Goal: Task Accomplishment & Management: Manage account settings

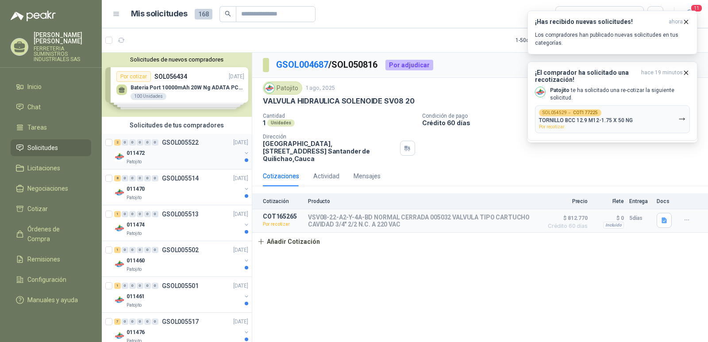
click at [181, 145] on p "GSOL005522" at bounding box center [180, 142] width 37 height 6
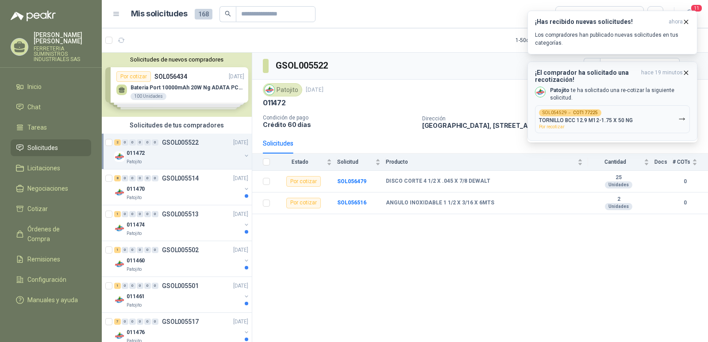
click at [568, 122] on p "TORNILLO BCC 12.9 M12-1.75 X 50 NG" at bounding box center [586, 120] width 94 height 6
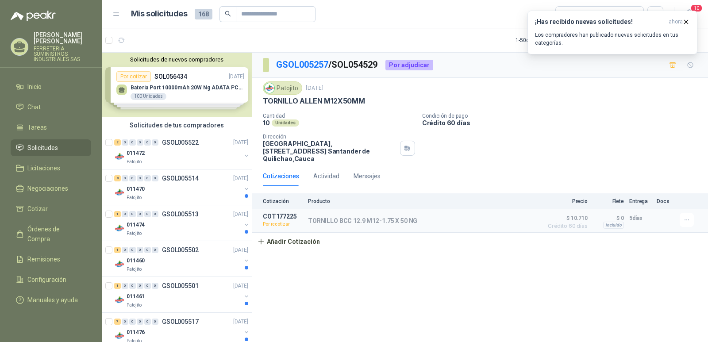
click at [367, 96] on div "Patojito [DATE] TORNILLO [PERSON_NAME] M12X50MM" at bounding box center [480, 93] width 434 height 24
click at [689, 216] on icon "button" at bounding box center [687, 220] width 8 height 8
click at [643, 193] on button "Re-cotizar" at bounding box center [668, 193] width 71 height 14
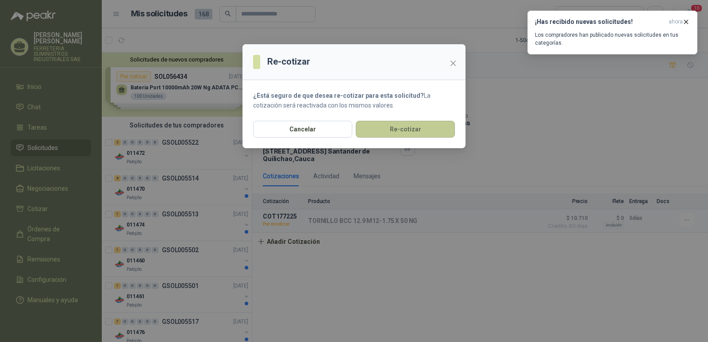
click at [385, 132] on button "Re-cotizar" at bounding box center [405, 129] width 99 height 17
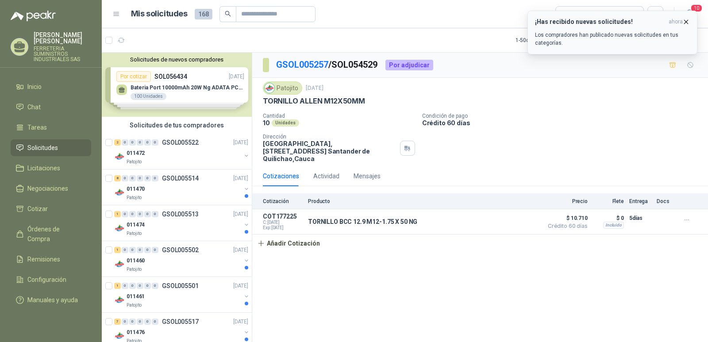
click at [688, 19] on icon "button" at bounding box center [686, 22] width 8 height 8
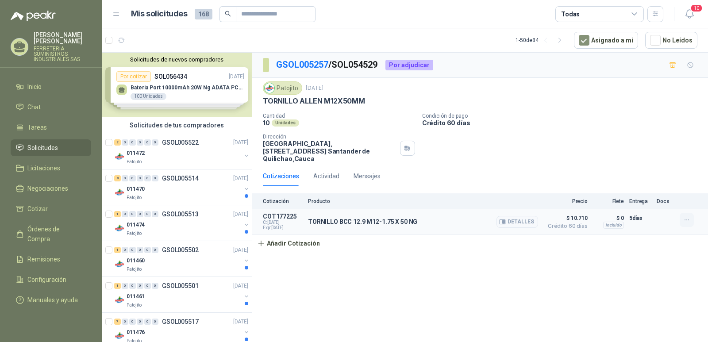
click at [687, 216] on icon "button" at bounding box center [687, 220] width 8 height 8
click at [649, 174] on button "Editar" at bounding box center [668, 177] width 71 height 14
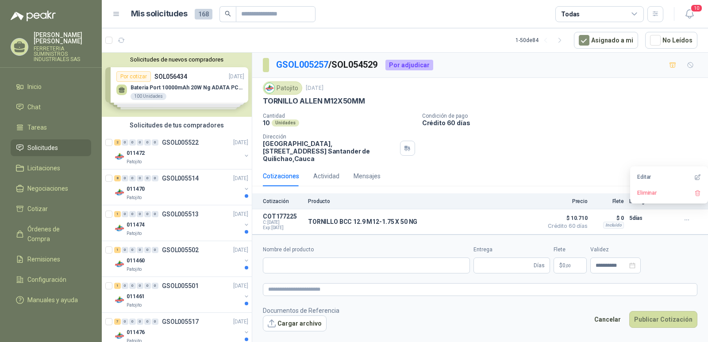
type input "**********"
type input "*"
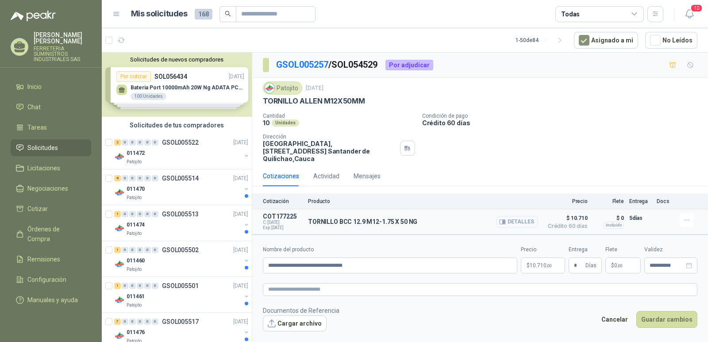
click at [576, 213] on span "$ 10.710" at bounding box center [565, 218] width 44 height 11
click at [531, 263] on span "10.710 ,00" at bounding box center [540, 265] width 22 height 5
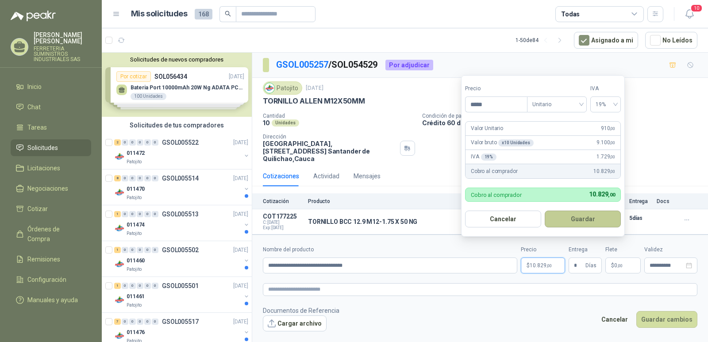
type input "*****"
click at [578, 224] on button "Guardar" at bounding box center [583, 219] width 76 height 17
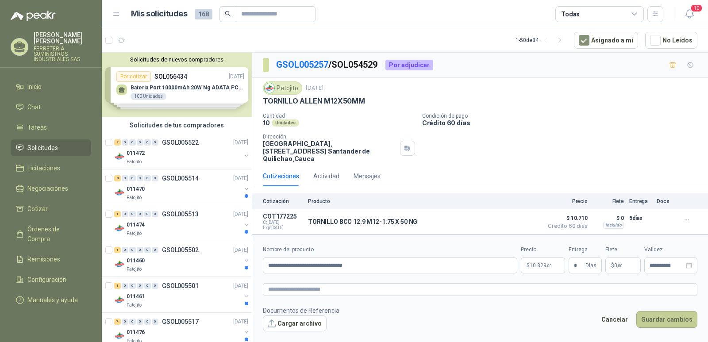
click at [663, 312] on button "Guardar cambios" at bounding box center [666, 319] width 61 height 17
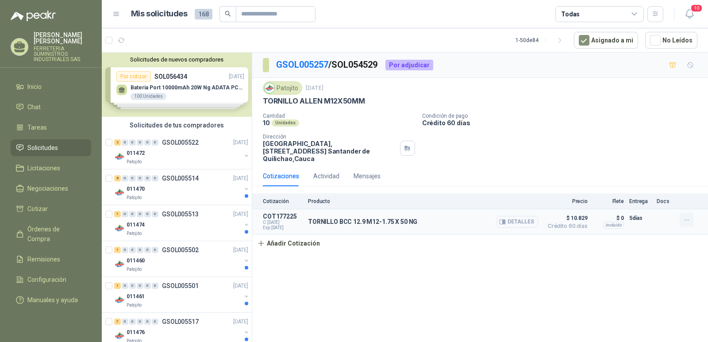
click at [686, 216] on icon "button" at bounding box center [687, 220] width 8 height 8
click at [549, 265] on div "GSOL005257 / SOL054529 Por adjudicar Patojito [DATE] TORNILLO [PERSON_NAME] M12…" at bounding box center [480, 199] width 456 height 292
click at [179, 140] on p "GSOL005522" at bounding box center [180, 142] width 37 height 6
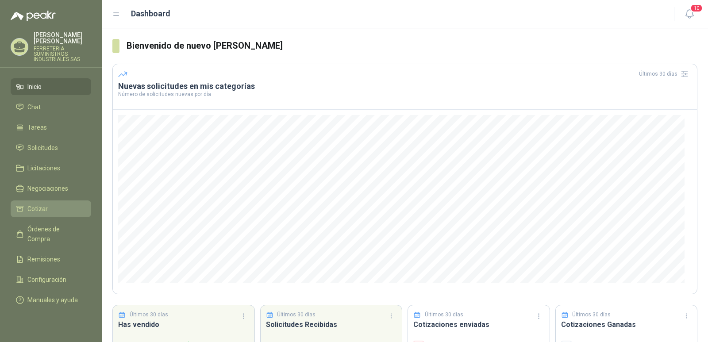
click at [39, 211] on span "Cotizar" at bounding box center [37, 209] width 20 height 10
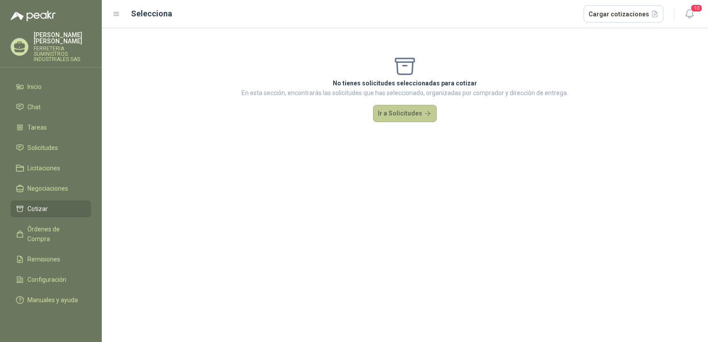
click at [406, 113] on button "Ir a Solicitudes" at bounding box center [405, 114] width 64 height 18
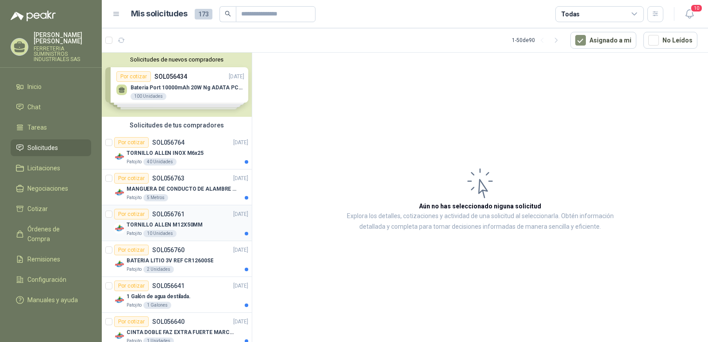
click at [161, 215] on p "SOL056761" at bounding box center [168, 214] width 32 height 6
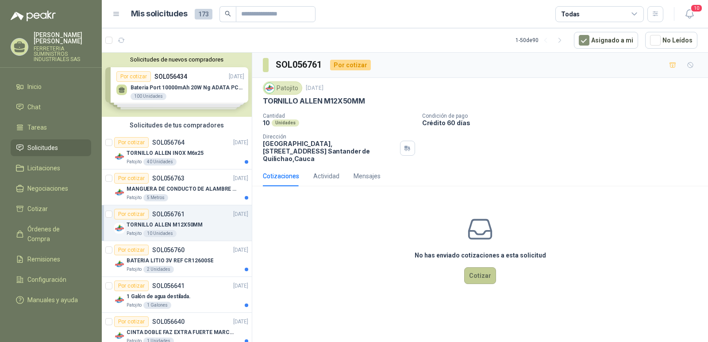
click at [480, 268] on button "Cotizar" at bounding box center [480, 275] width 32 height 17
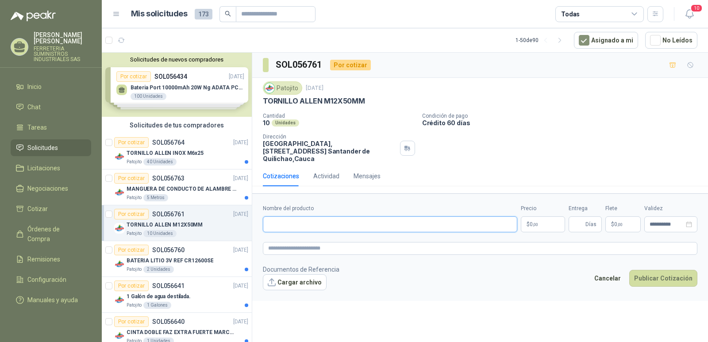
drag, startPoint x: 280, startPoint y: 211, endPoint x: 276, endPoint y: 215, distance: 6.0
click at [278, 216] on input "Nombre del producto" at bounding box center [390, 224] width 254 height 16
paste input "**********"
type input "**********"
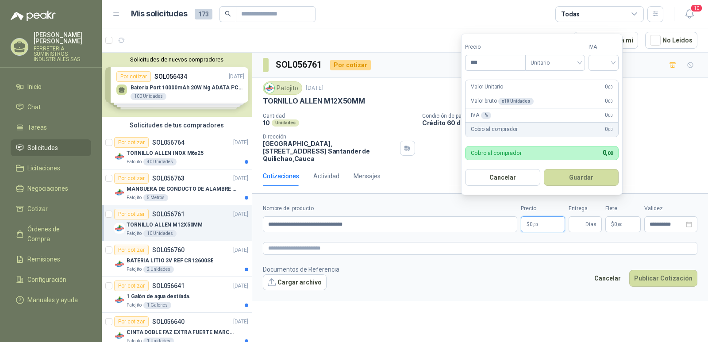
click at [533, 222] on span ",00" at bounding box center [535, 224] width 5 height 5
type input "*****"
click at [613, 66] on input "search" at bounding box center [603, 61] width 19 height 13
click at [598, 84] on div "19%" at bounding box center [605, 81] width 16 height 10
click at [568, 180] on button "Guardar" at bounding box center [583, 177] width 76 height 17
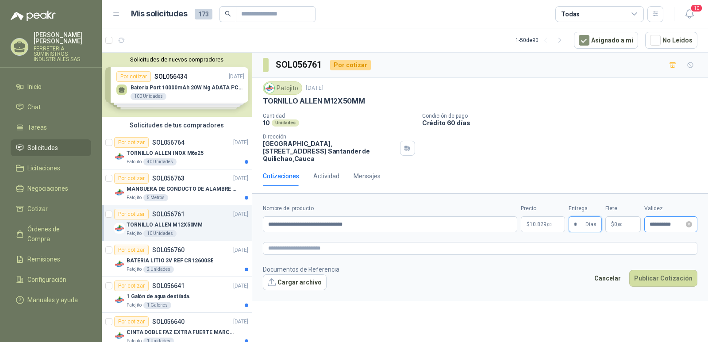
type input "*"
click at [657, 222] on input "**********" at bounding box center [666, 225] width 35 height 6
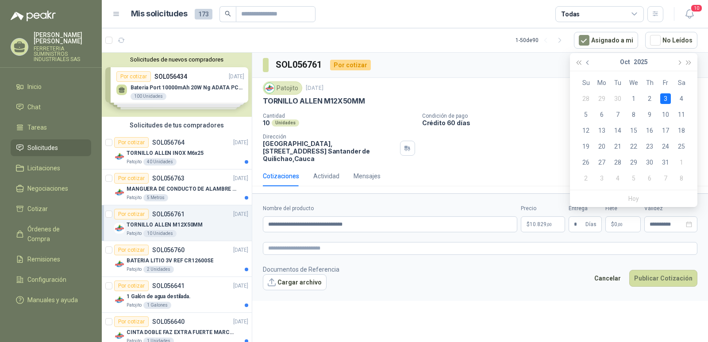
click at [588, 62] on span "button" at bounding box center [588, 63] width 4 height 4
click at [616, 149] on div "23" at bounding box center [617, 146] width 11 height 11
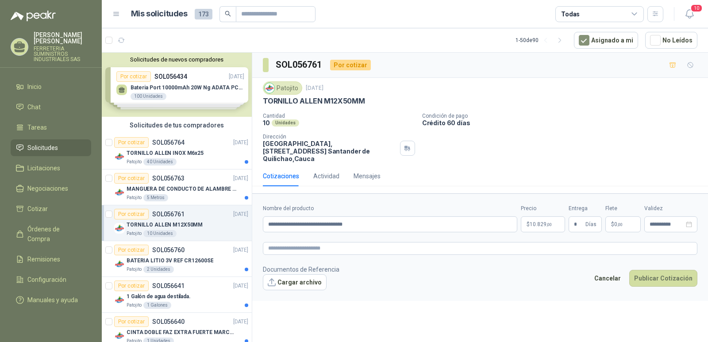
type input "**********"
click at [660, 270] on button "Publicar Cotización" at bounding box center [663, 278] width 68 height 17
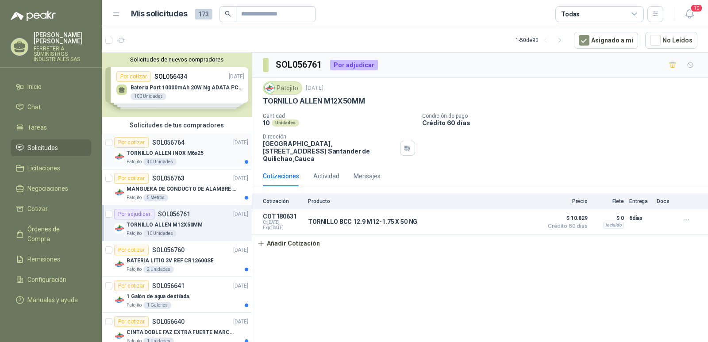
click at [171, 141] on p "SOL056764" at bounding box center [168, 142] width 32 height 6
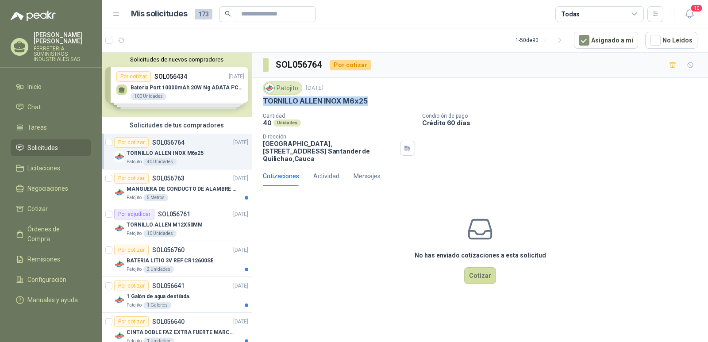
drag, startPoint x: 368, startPoint y: 100, endPoint x: 261, endPoint y: 103, distance: 106.6
click at [261, 103] on div "Patojito 18 sept, 2025 TORNILLO ALLEN INOX M6x25 Cantidad 40 Unidades Condición…" at bounding box center [480, 122] width 456 height 88
copy p "TORNILLO ALLEN INOX M6x25"
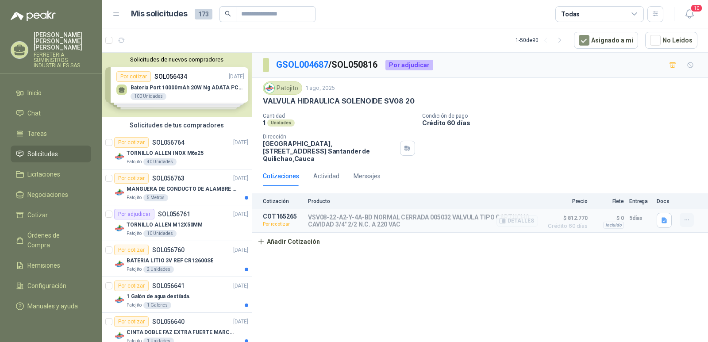
click at [686, 216] on icon "button" at bounding box center [687, 220] width 8 height 8
click at [643, 192] on button "Re-cotizar" at bounding box center [668, 193] width 71 height 14
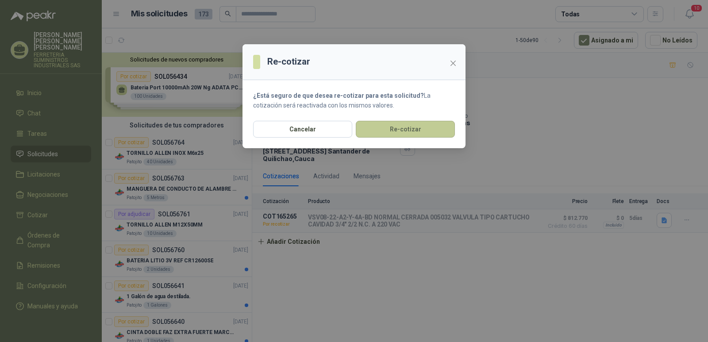
click at [393, 128] on button "Re-cotizar" at bounding box center [405, 129] width 99 height 17
